Goal: Task Accomplishment & Management: Use online tool/utility

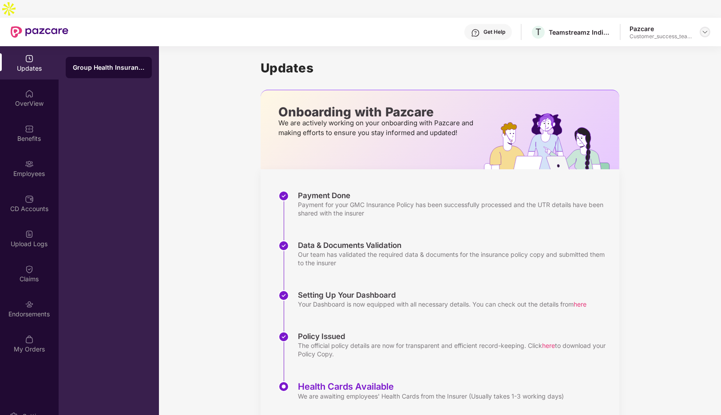
click at [705, 28] on img at bounding box center [704, 31] width 7 height 7
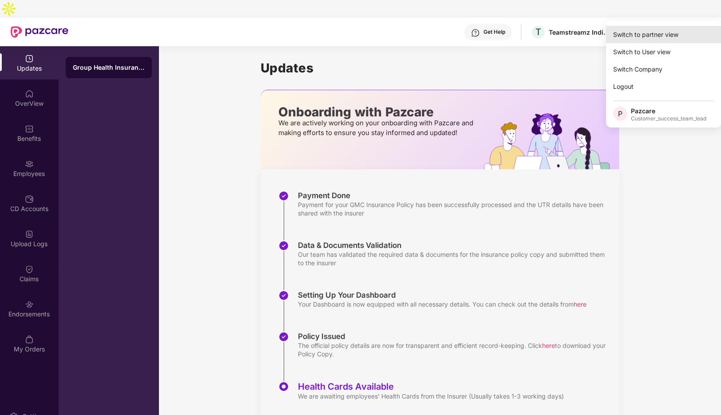
click at [647, 34] on div "Switch to partner view" at bounding box center [663, 34] width 115 height 17
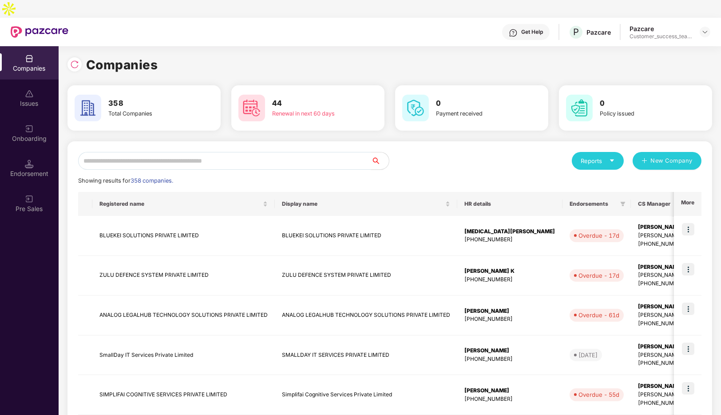
click at [178, 152] on input "text" at bounding box center [224, 161] width 293 height 18
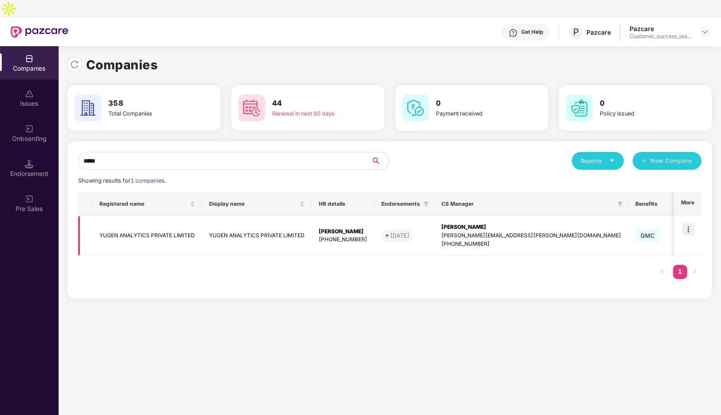
type input "*****"
click at [690, 223] on img at bounding box center [688, 229] width 12 height 12
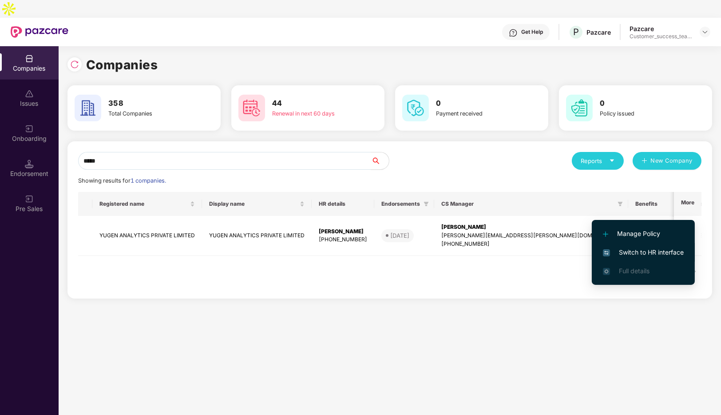
click at [624, 252] on span "Switch to HR interface" at bounding box center [643, 252] width 81 height 10
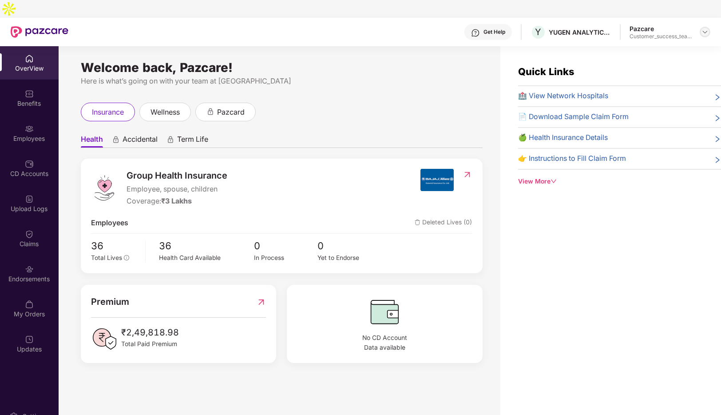
click at [705, 28] on img at bounding box center [704, 31] width 7 height 7
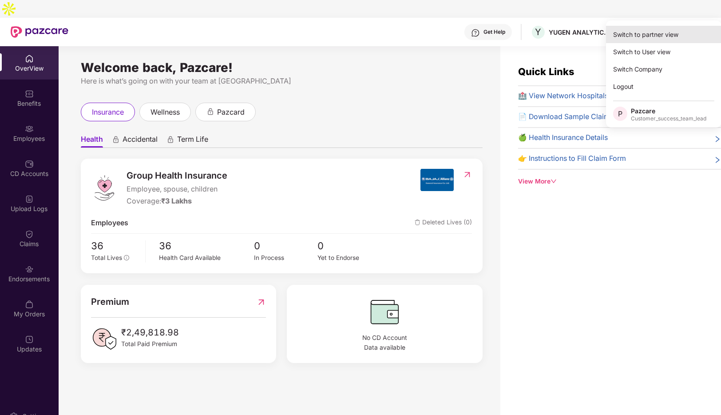
click at [625, 38] on div "Switch to partner view" at bounding box center [663, 34] width 115 height 17
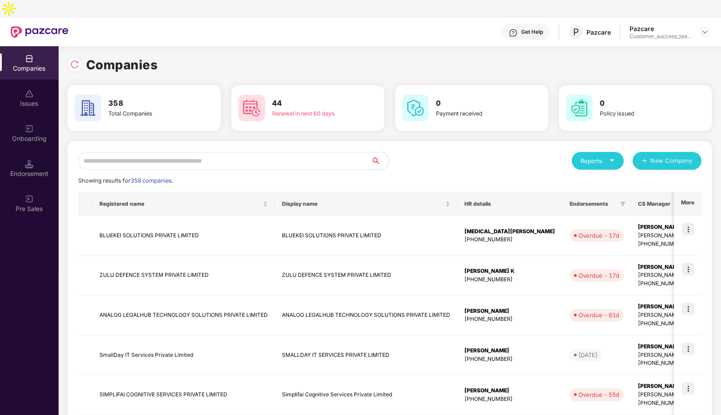
click at [170, 152] on input "text" at bounding box center [224, 161] width 293 height 18
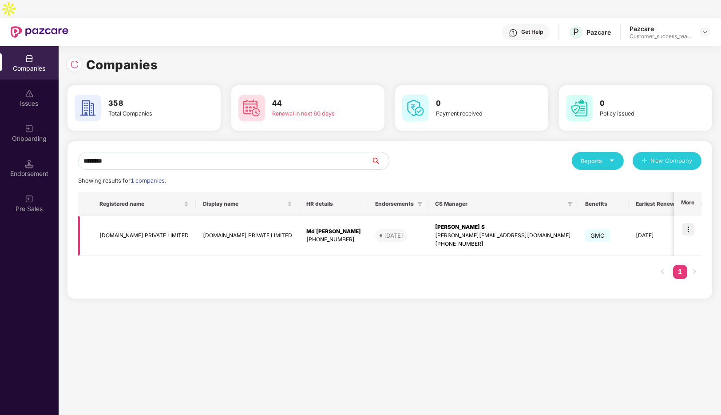
type input "********"
click at [692, 223] on img at bounding box center [688, 229] width 12 height 12
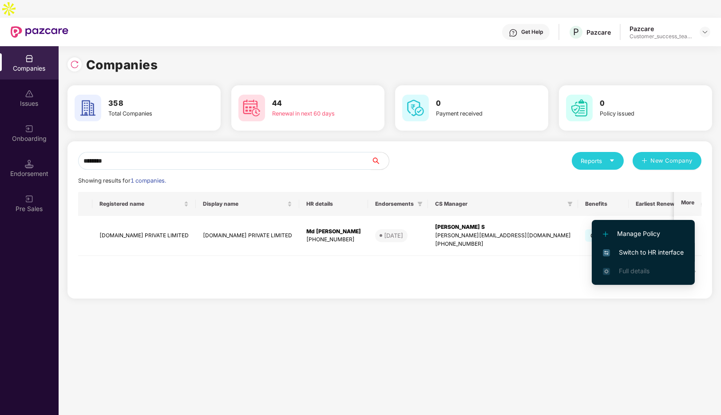
click at [625, 250] on span "Switch to HR interface" at bounding box center [643, 252] width 81 height 10
